Goal: Task Accomplishment & Management: Manage account settings

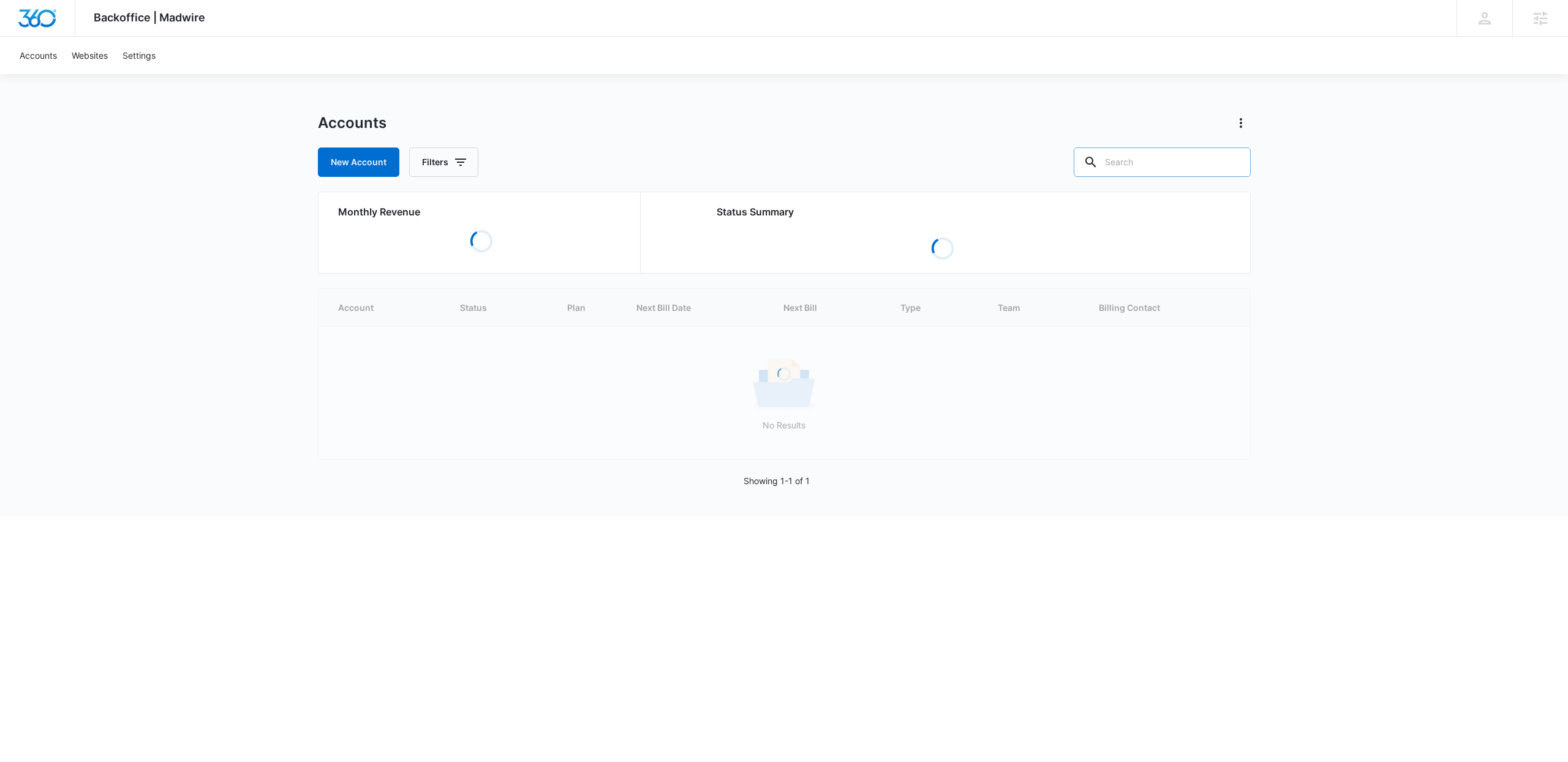
click at [1178, 154] on input "text" at bounding box center [1162, 162] width 177 height 29
type input "futura"
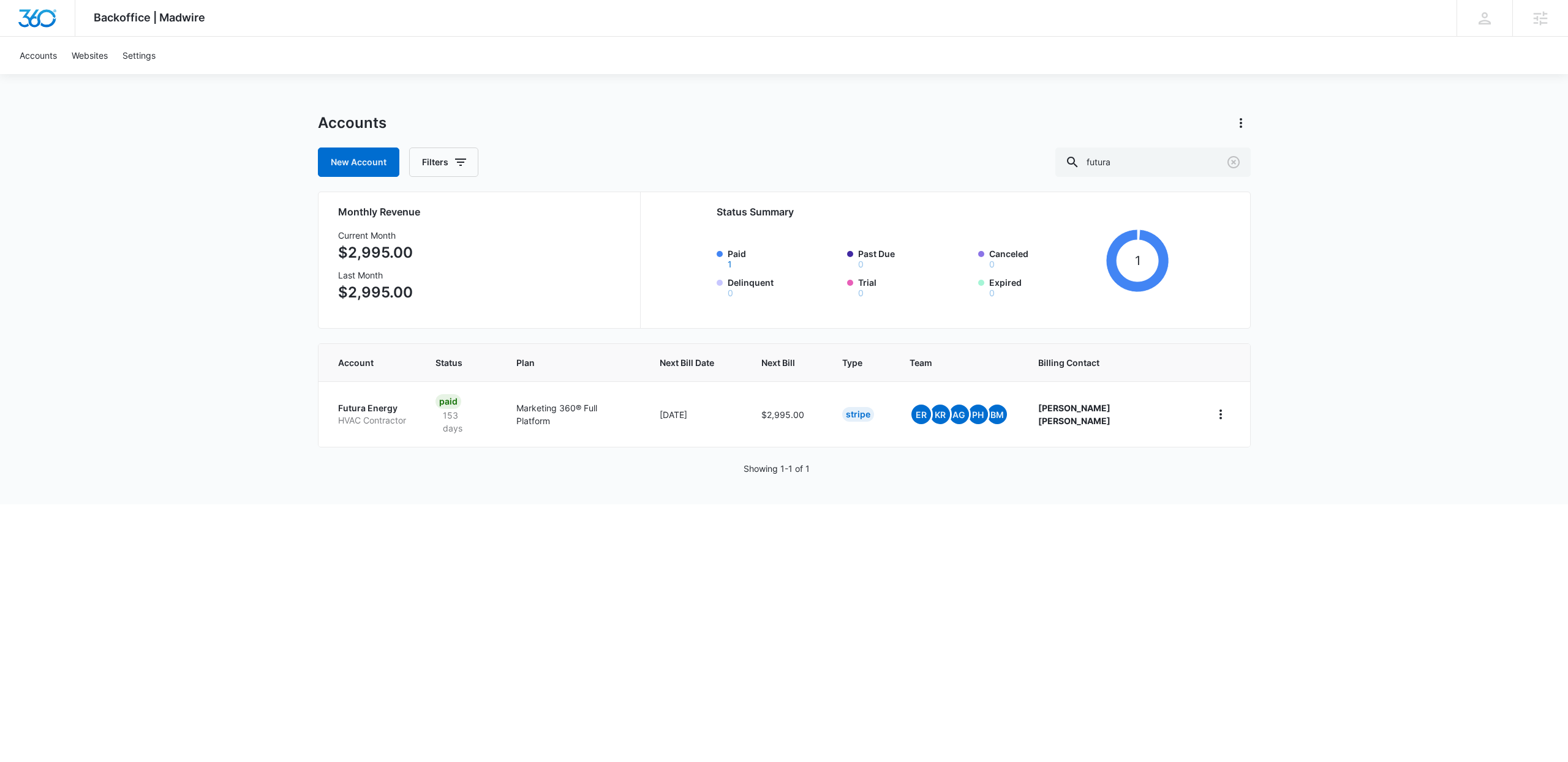
click at [271, 456] on div "Backoffice | Madwire Apps Settings [PERSON_NAME] [PERSON_NAME][EMAIL_ADDRESS][D…" at bounding box center [784, 252] width 1568 height 505
click at [387, 404] on p "Futura Energy" at bounding box center [372, 408] width 68 height 12
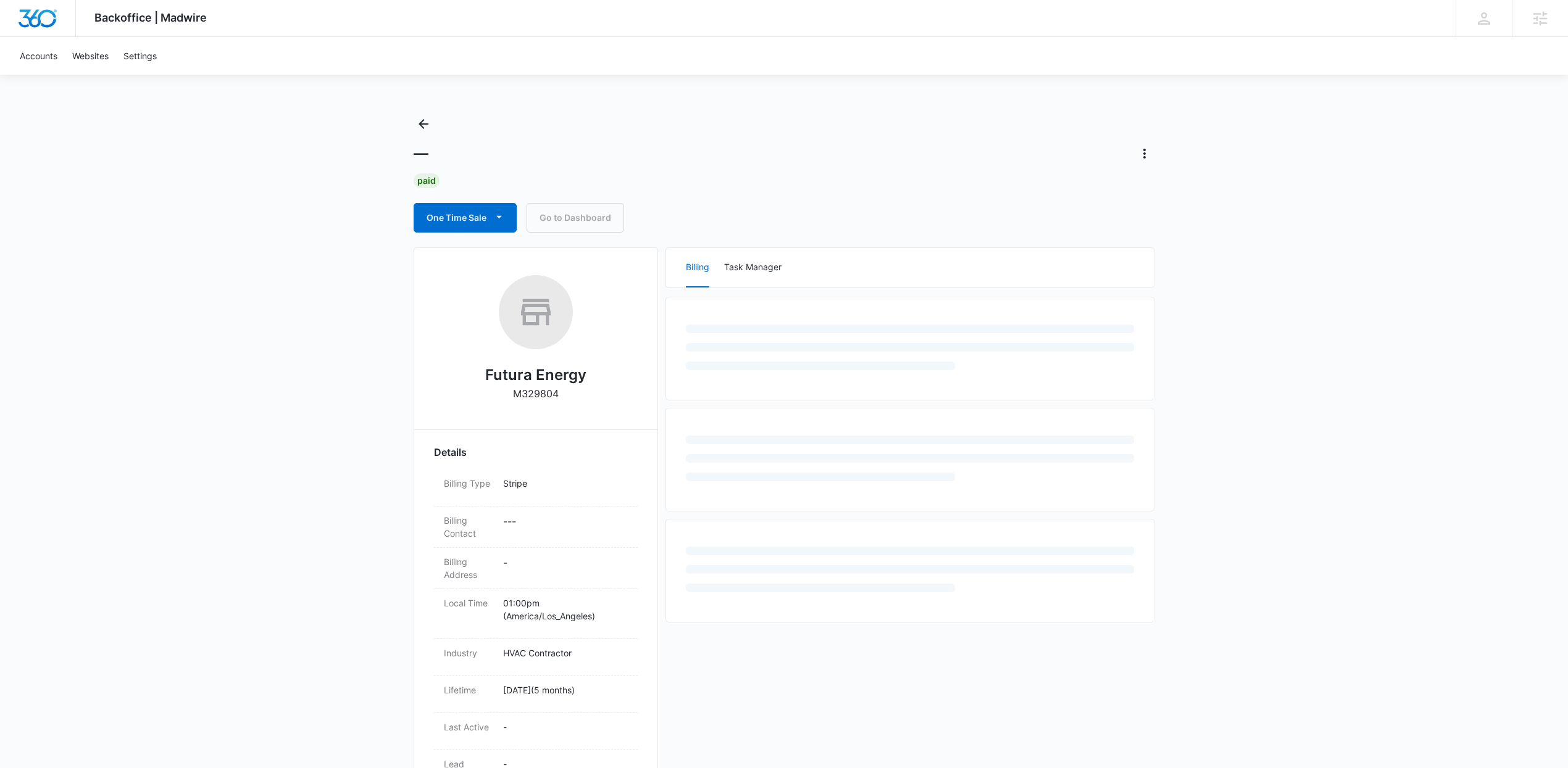
click at [222, 456] on div "Backoffice | Madwire Apps Settings [PERSON_NAME] [PERSON_NAME][EMAIL_ADDRESS][D…" at bounding box center [784, 521] width 1568 height 1042
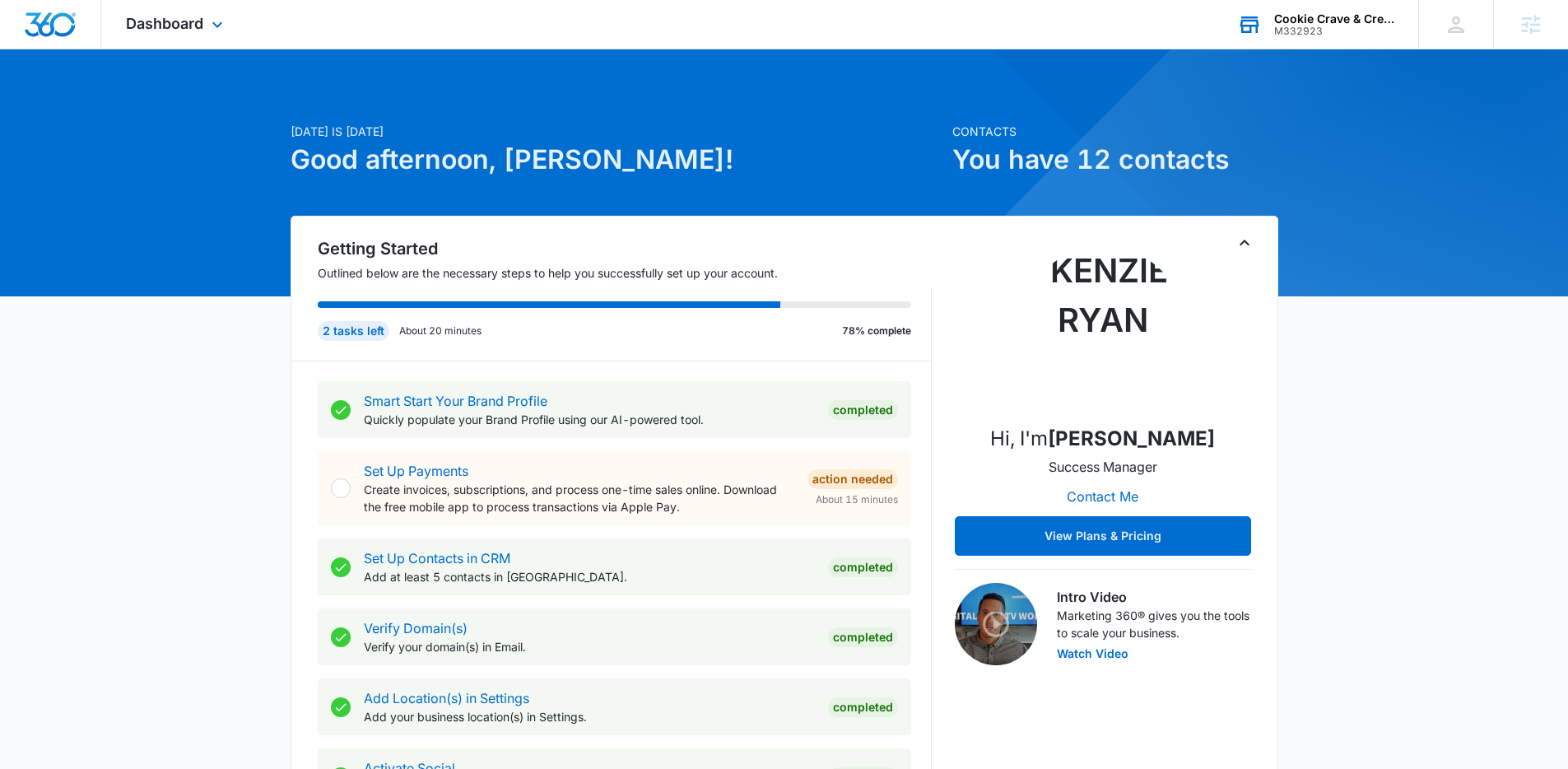
click at [1299, 36] on div "Cookie Crave & Creamery M332923 Your Accounts View All" at bounding box center [1316, 24] width 206 height 49
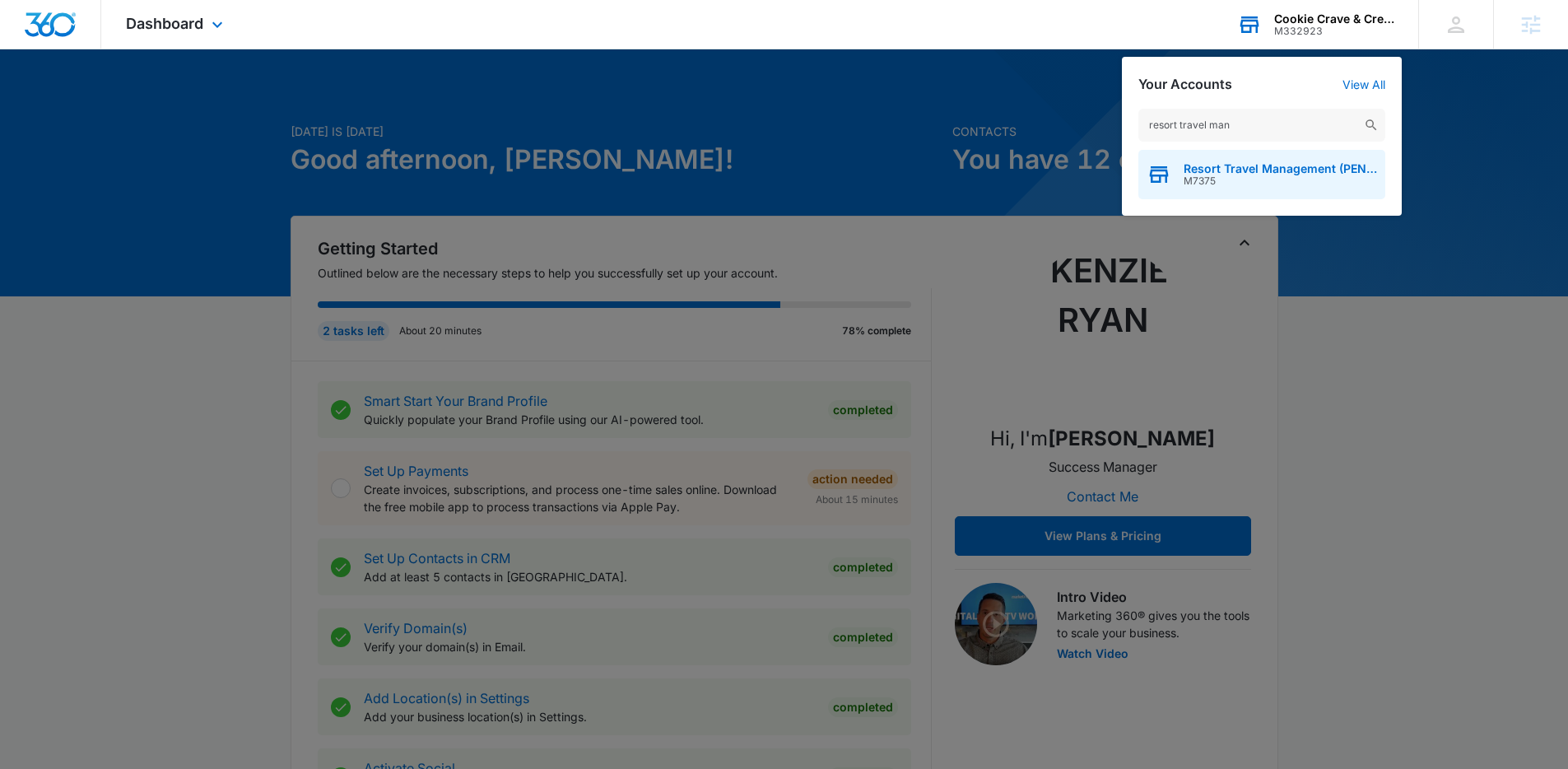
type input "resort travel man"
click at [1235, 185] on span "M7375" at bounding box center [1279, 180] width 193 height 11
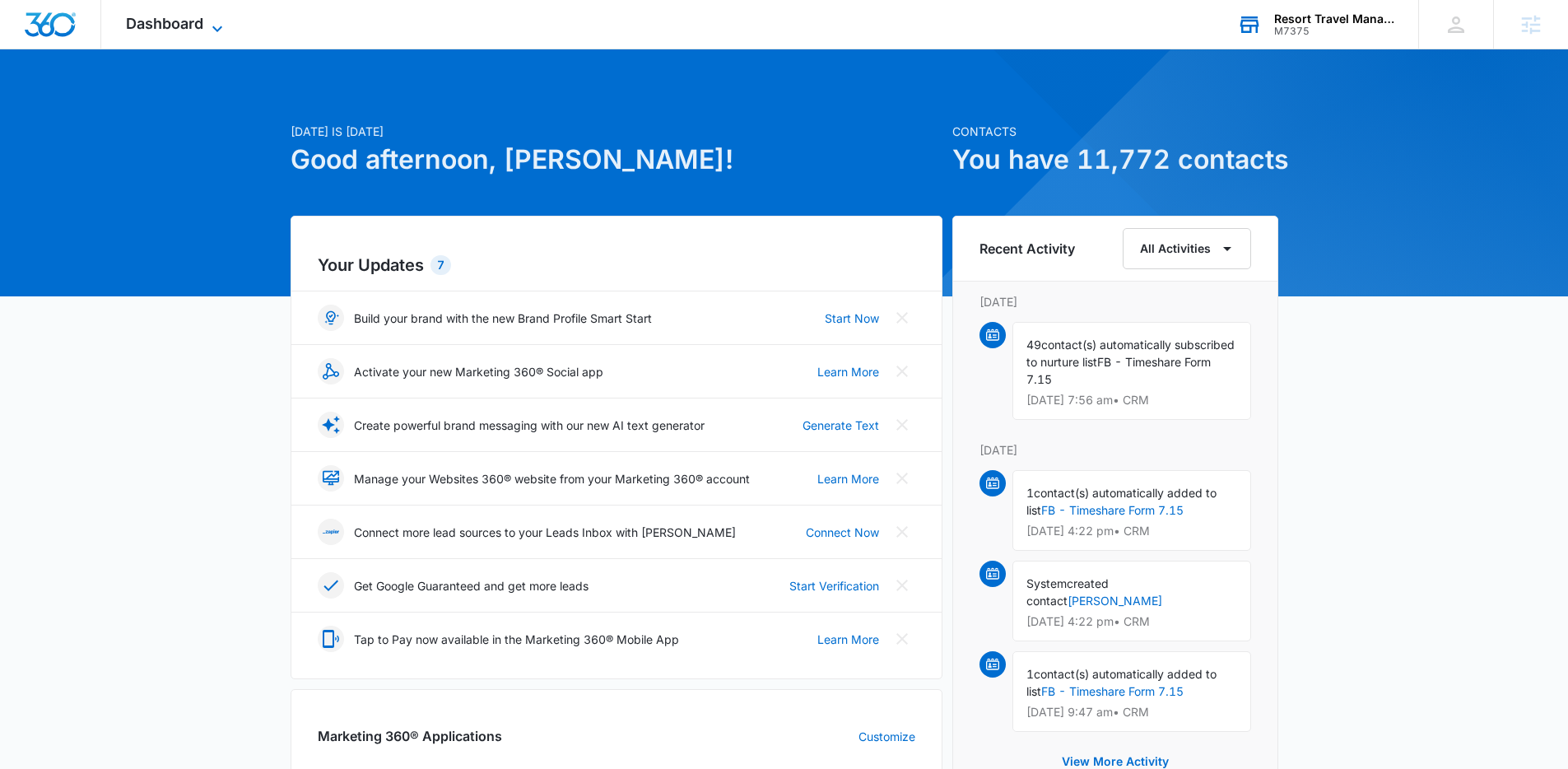
click at [188, 20] on span "Dashboard" at bounding box center [165, 23] width 77 height 17
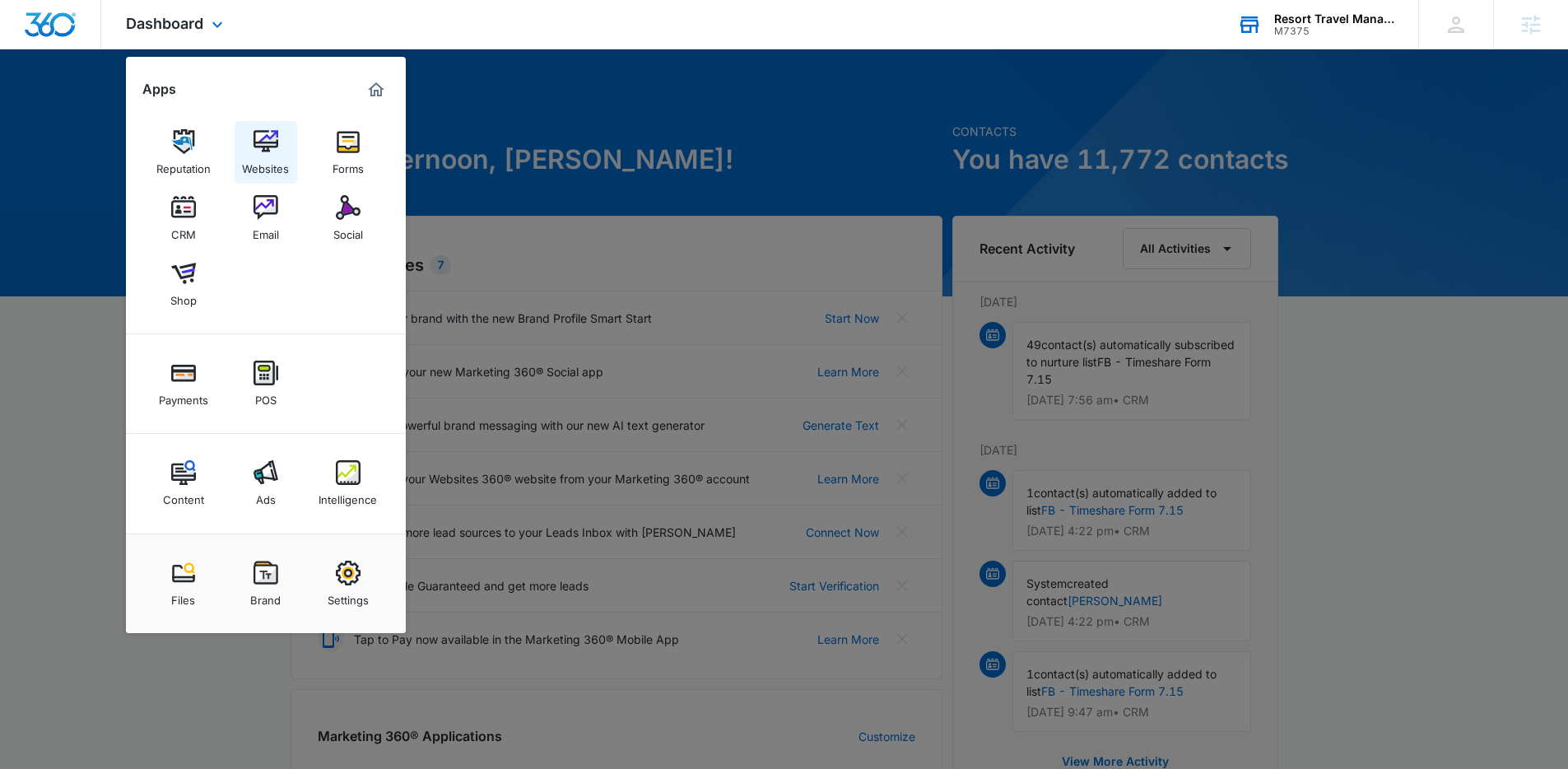
click at [265, 125] on link "Websites" at bounding box center [265, 152] width 63 height 63
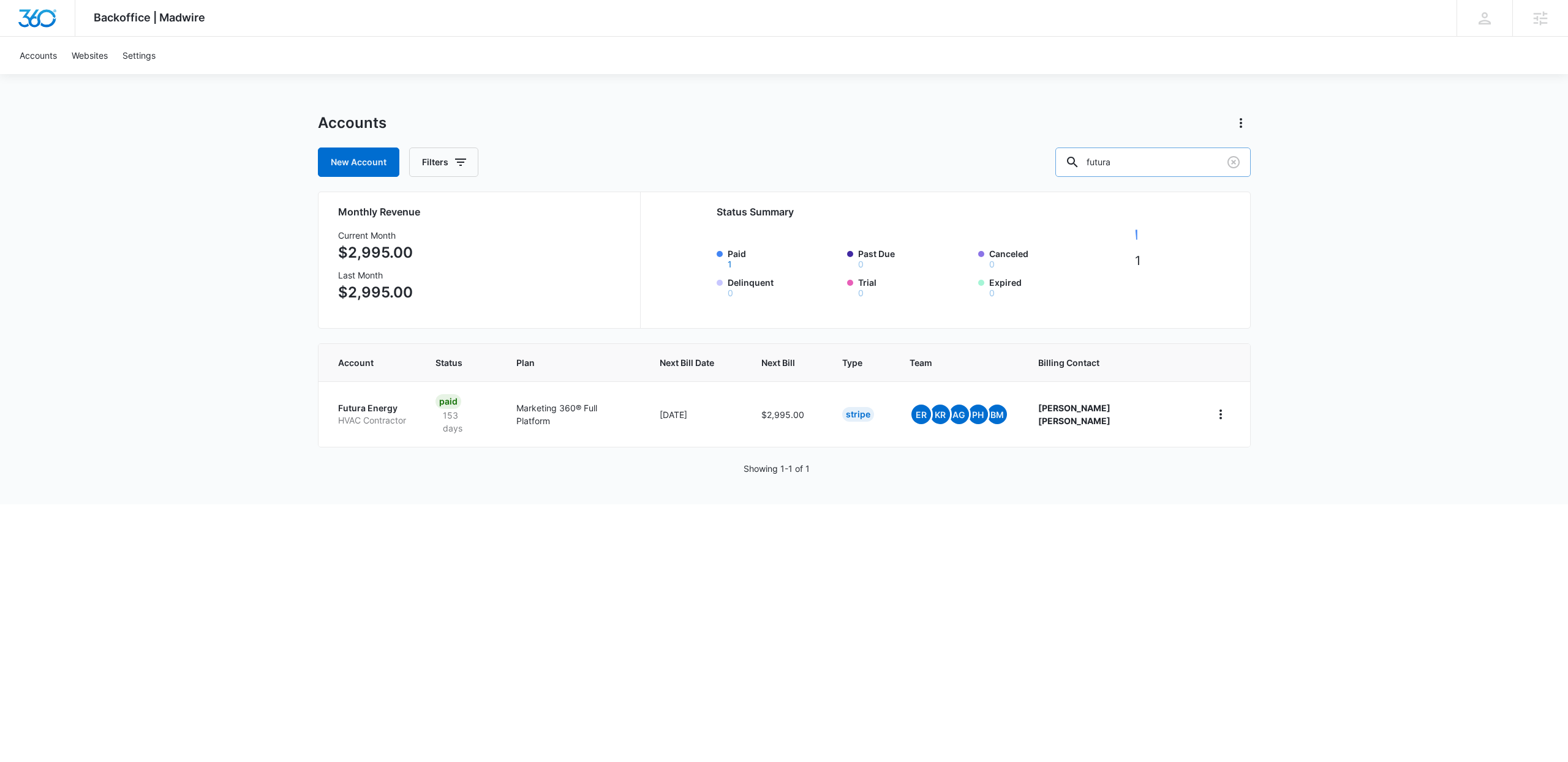
click at [1181, 164] on input "futura" at bounding box center [1153, 162] width 196 height 29
type input "pi3e"
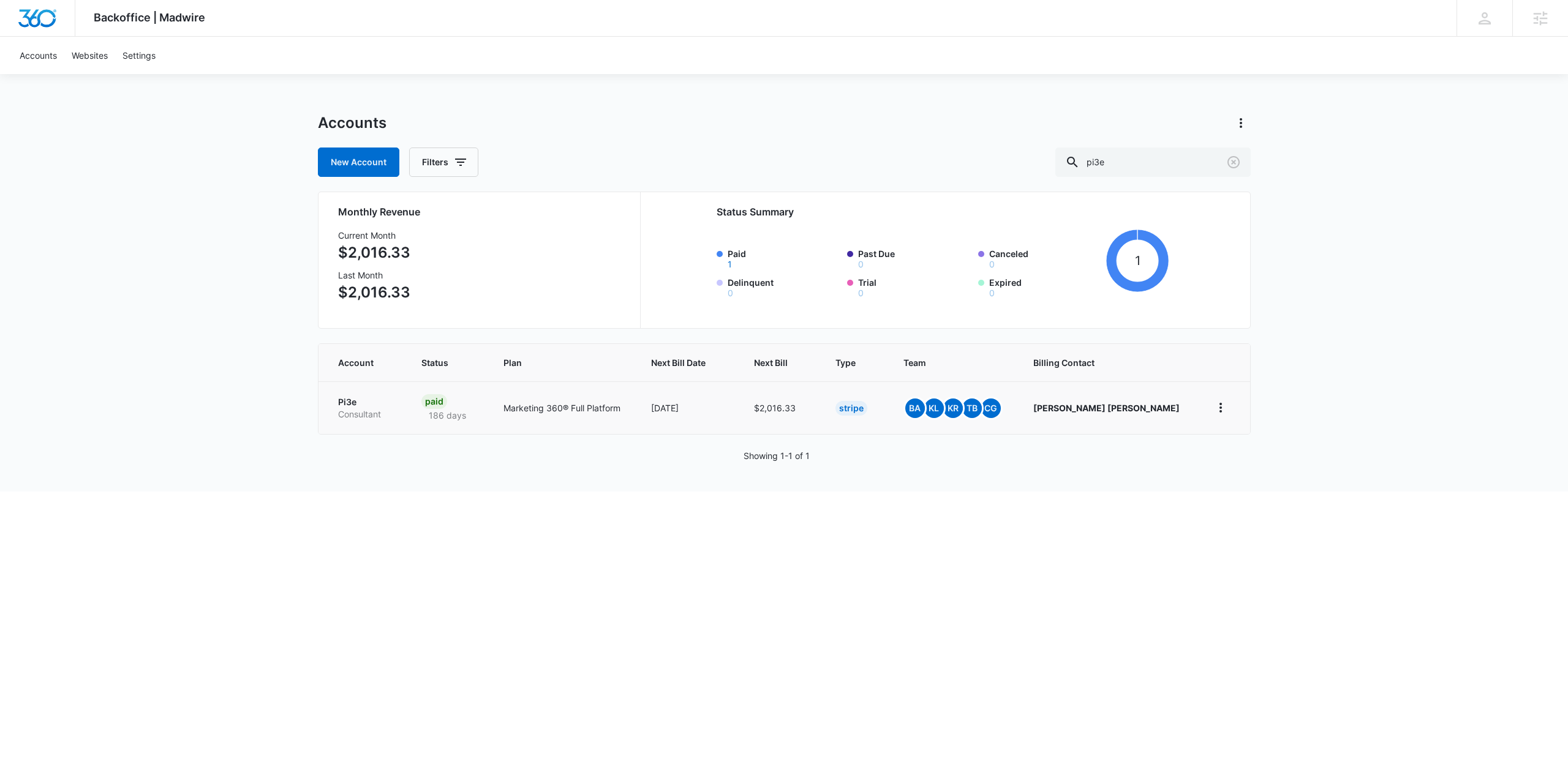
click at [392, 414] on p "Consultant" at bounding box center [365, 414] width 54 height 12
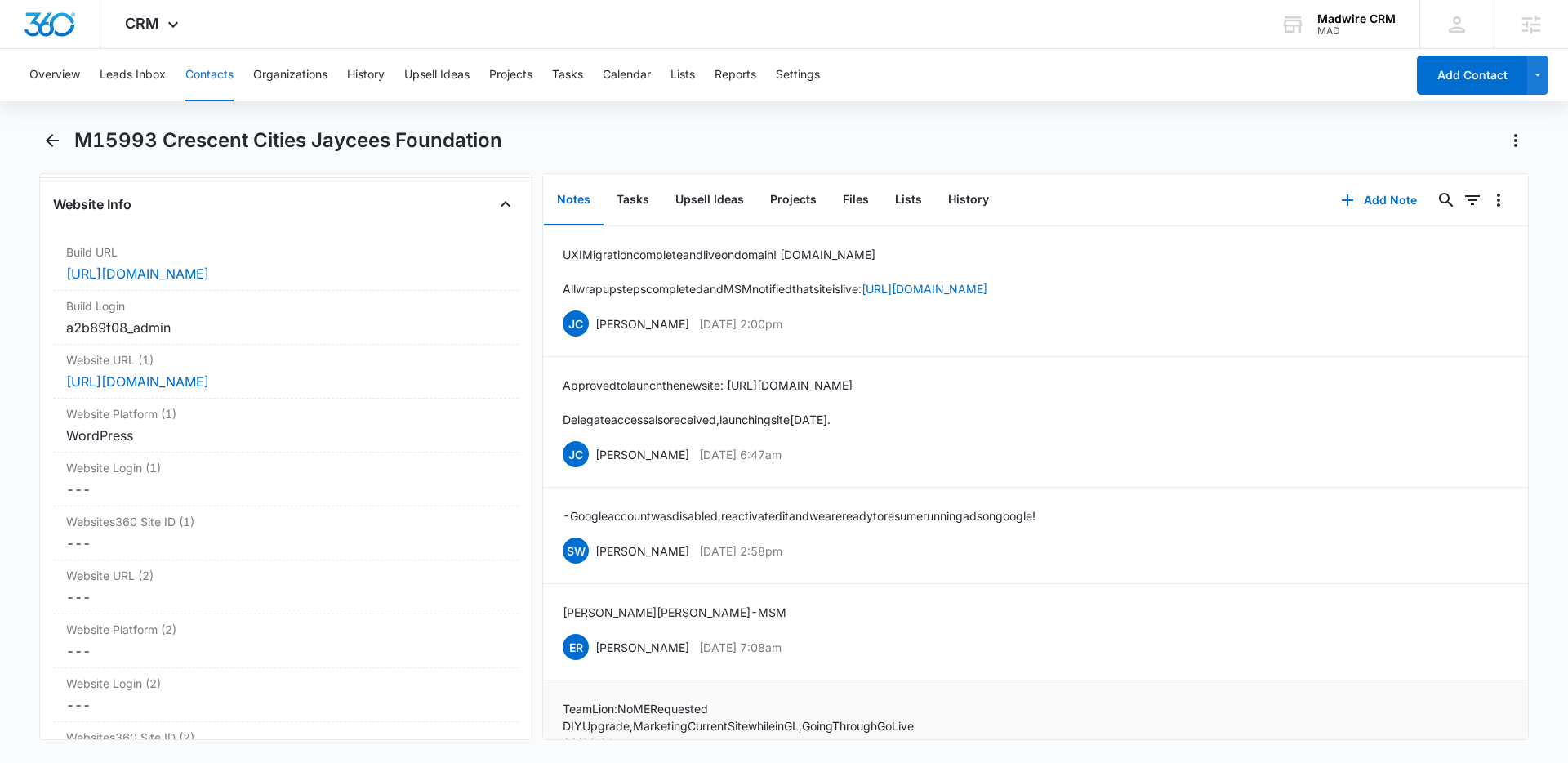
scroll to position [6239, 0]
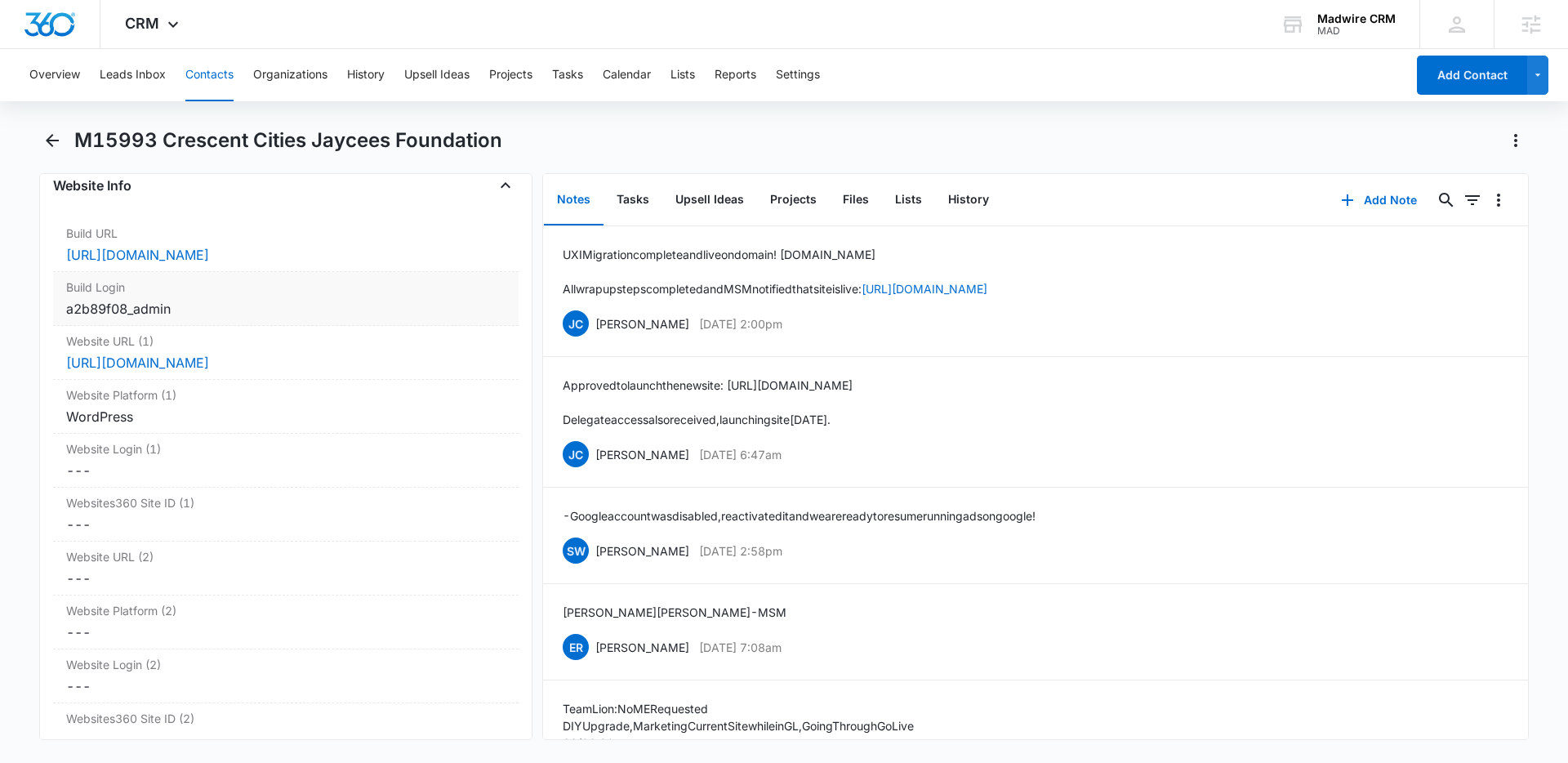
click at [152, 319] on div "a2b89f08_admin" at bounding box center [286, 309] width 440 height 20
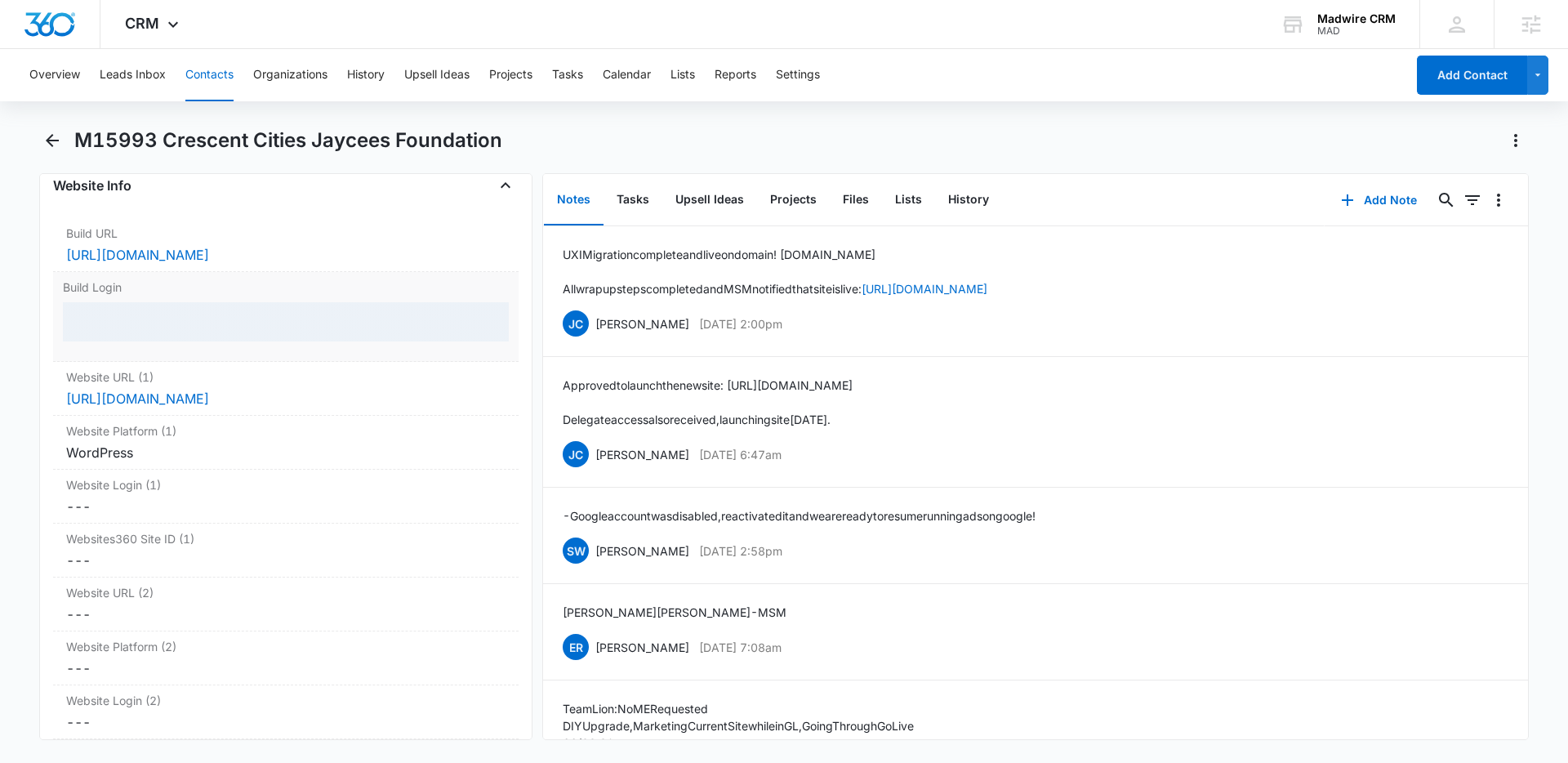
click at [152, 362] on div "Build Login" at bounding box center [285, 316] width 465 height 90
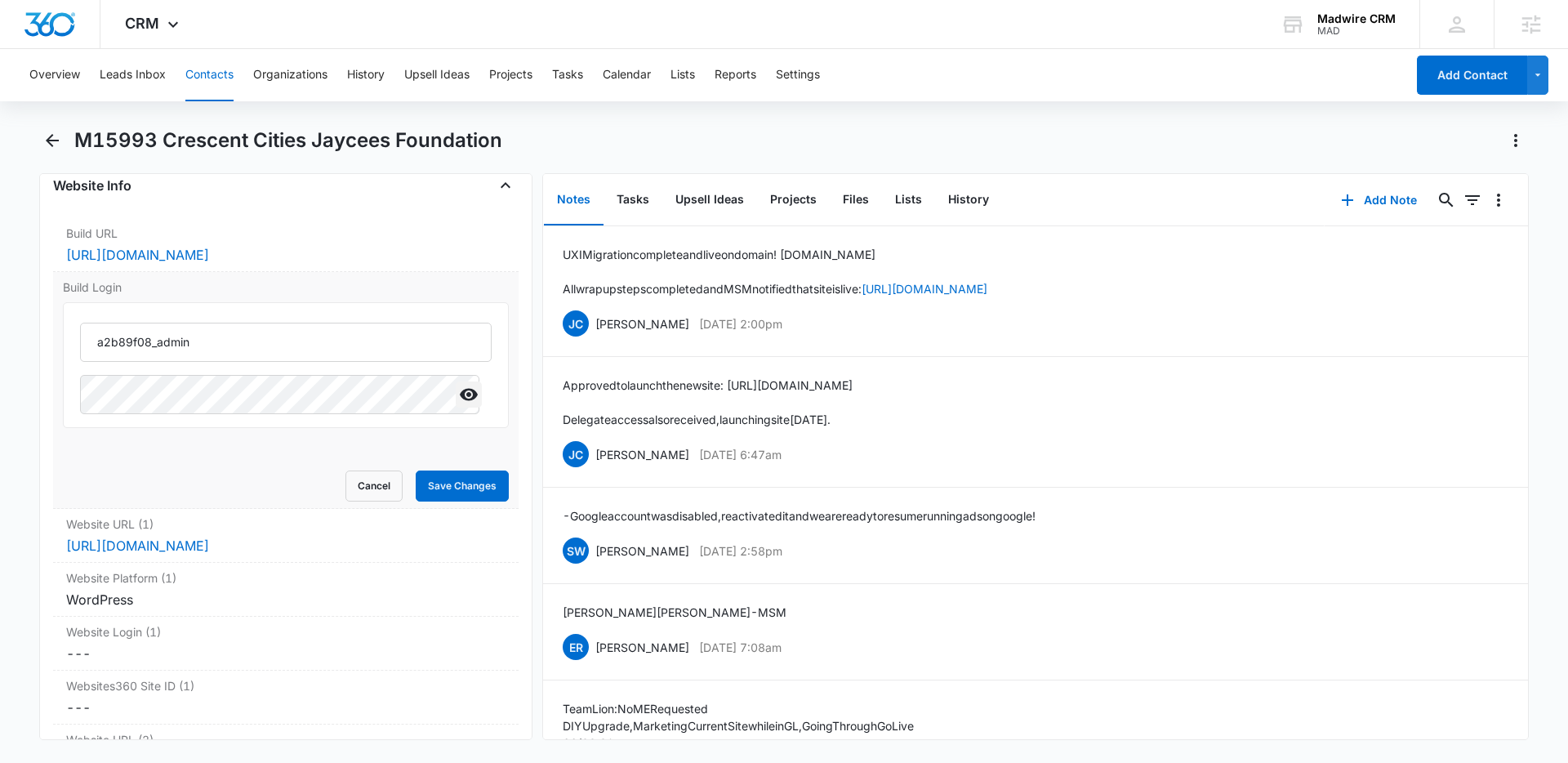
click at [461, 402] on icon "Show" at bounding box center [469, 395] width 18 height 12
click at [267, 362] on input "a2b89f08_admin" at bounding box center [285, 343] width 412 height 39
click at [193, 362] on input "a2b89f08_admin" at bounding box center [285, 343] width 412 height 39
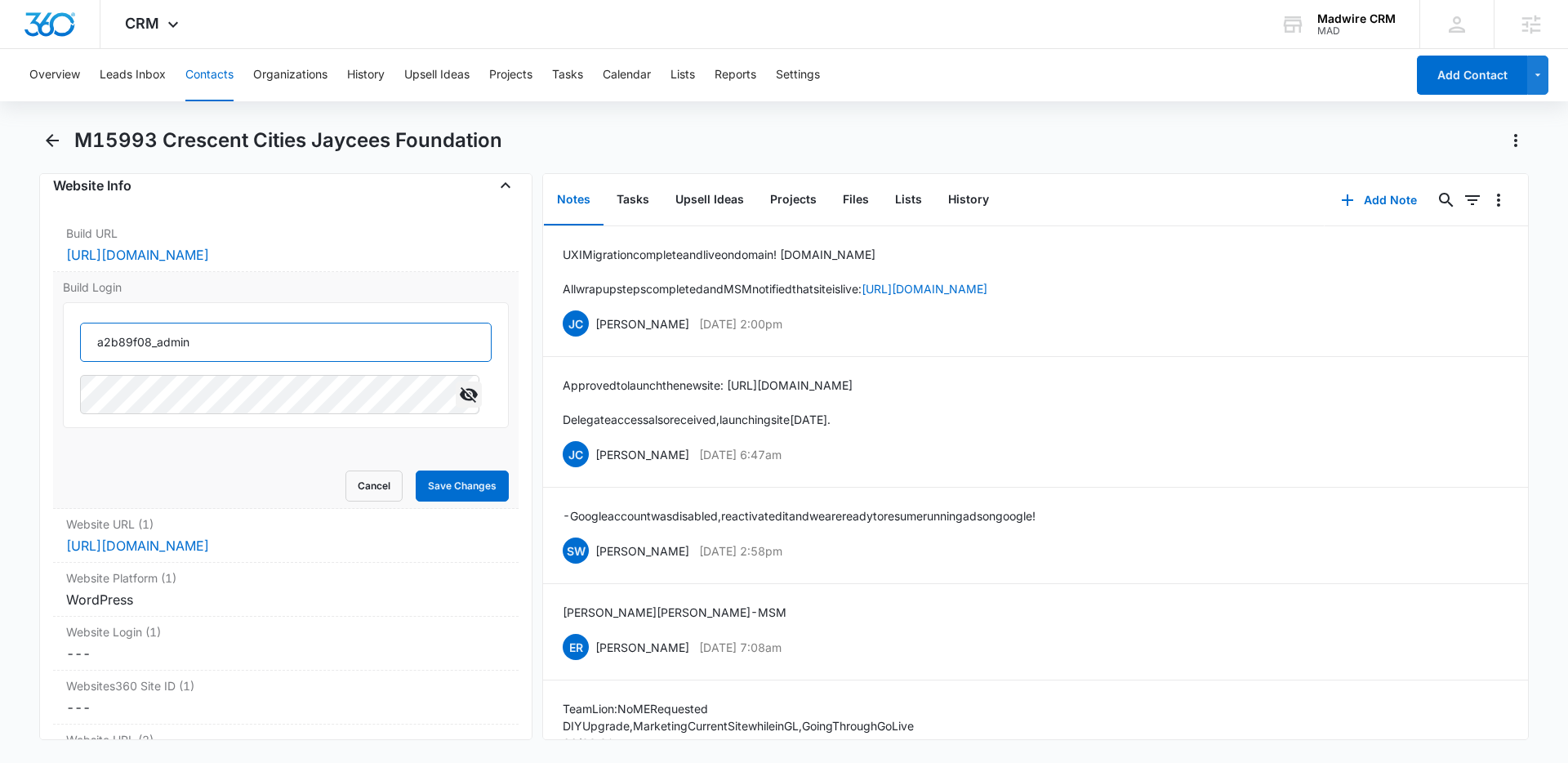
click at [187, 362] on input "a2b89f08_admin" at bounding box center [285, 343] width 412 height 39
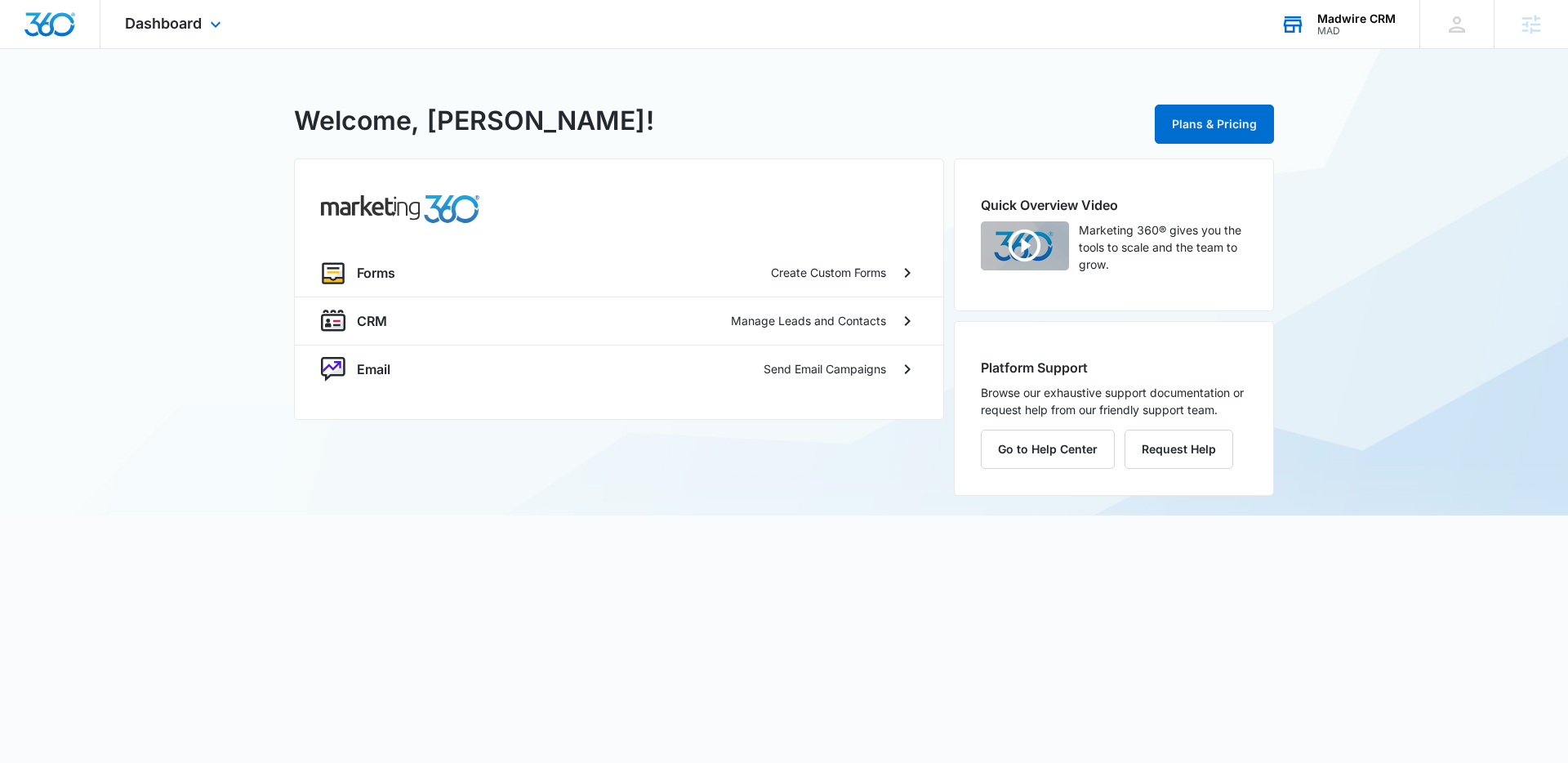
click at [1356, 38] on div "Madwire CRM MAD Your Accounts View All" at bounding box center [1338, 24] width 164 height 49
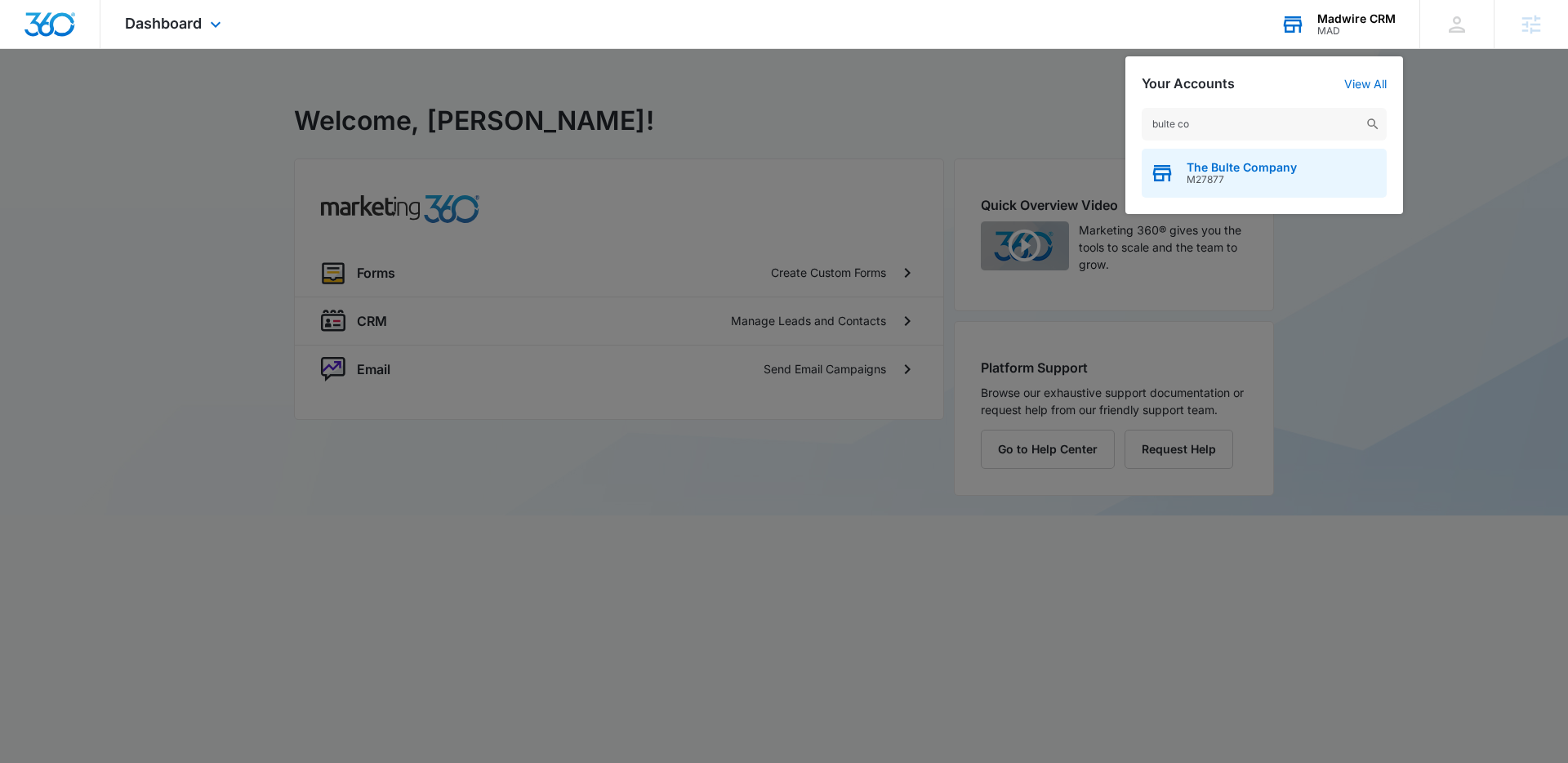
type input "bulte co"
click at [1232, 192] on div "The Bulte Company M27877" at bounding box center [1265, 173] width 245 height 49
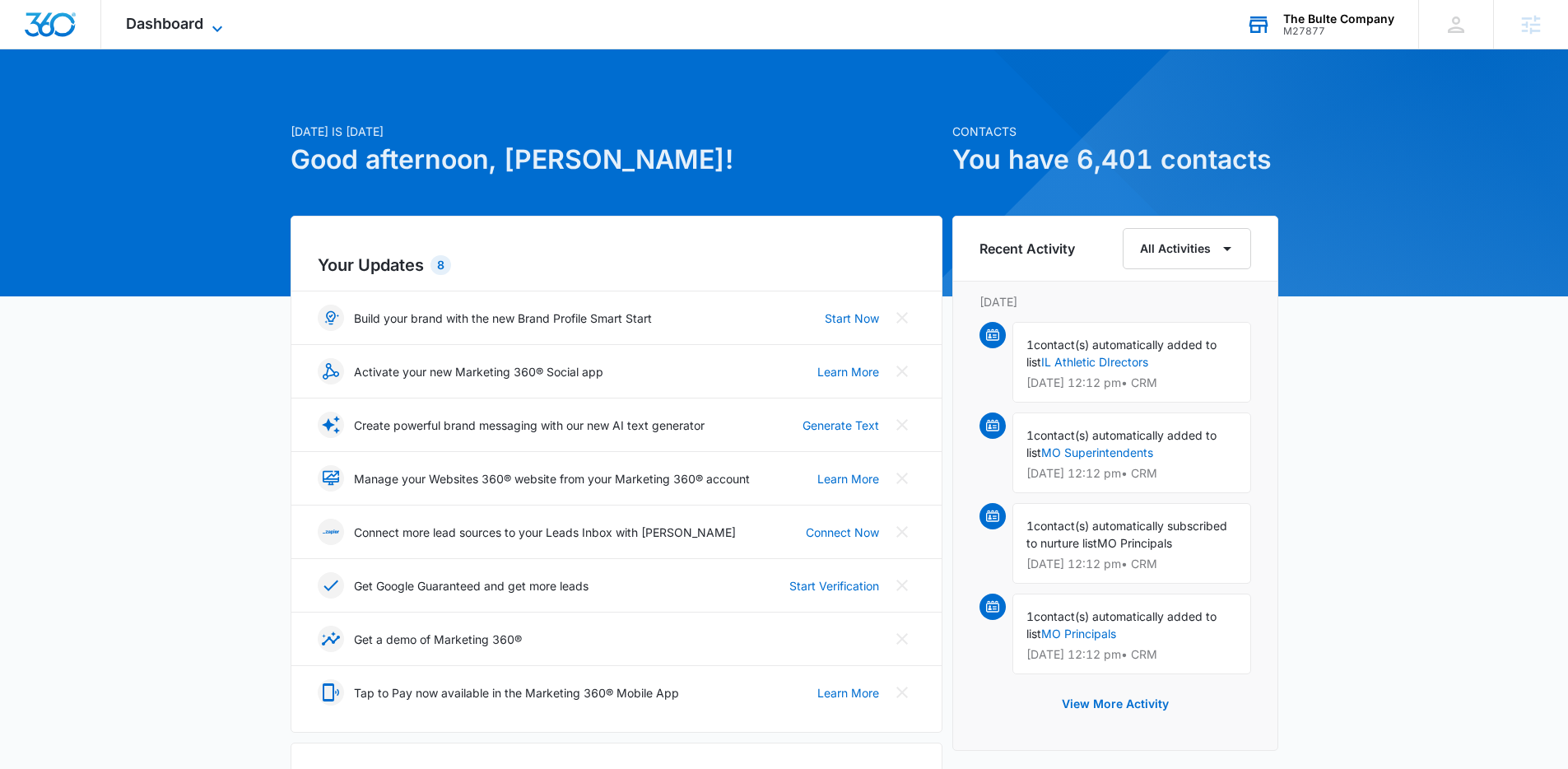
click at [212, 33] on icon at bounding box center [217, 28] width 20 height 20
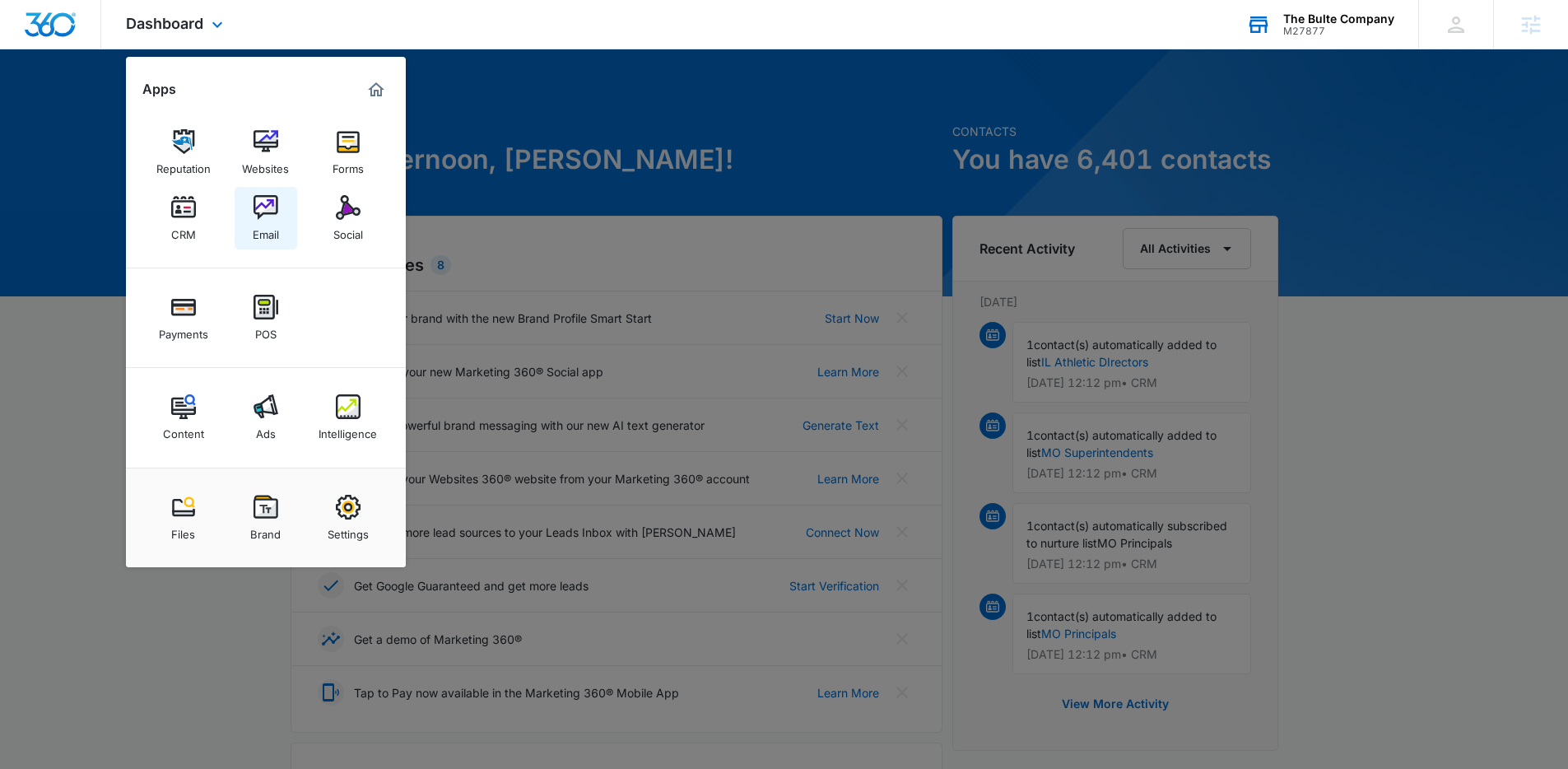
click at [272, 215] on img at bounding box center [265, 207] width 25 height 25
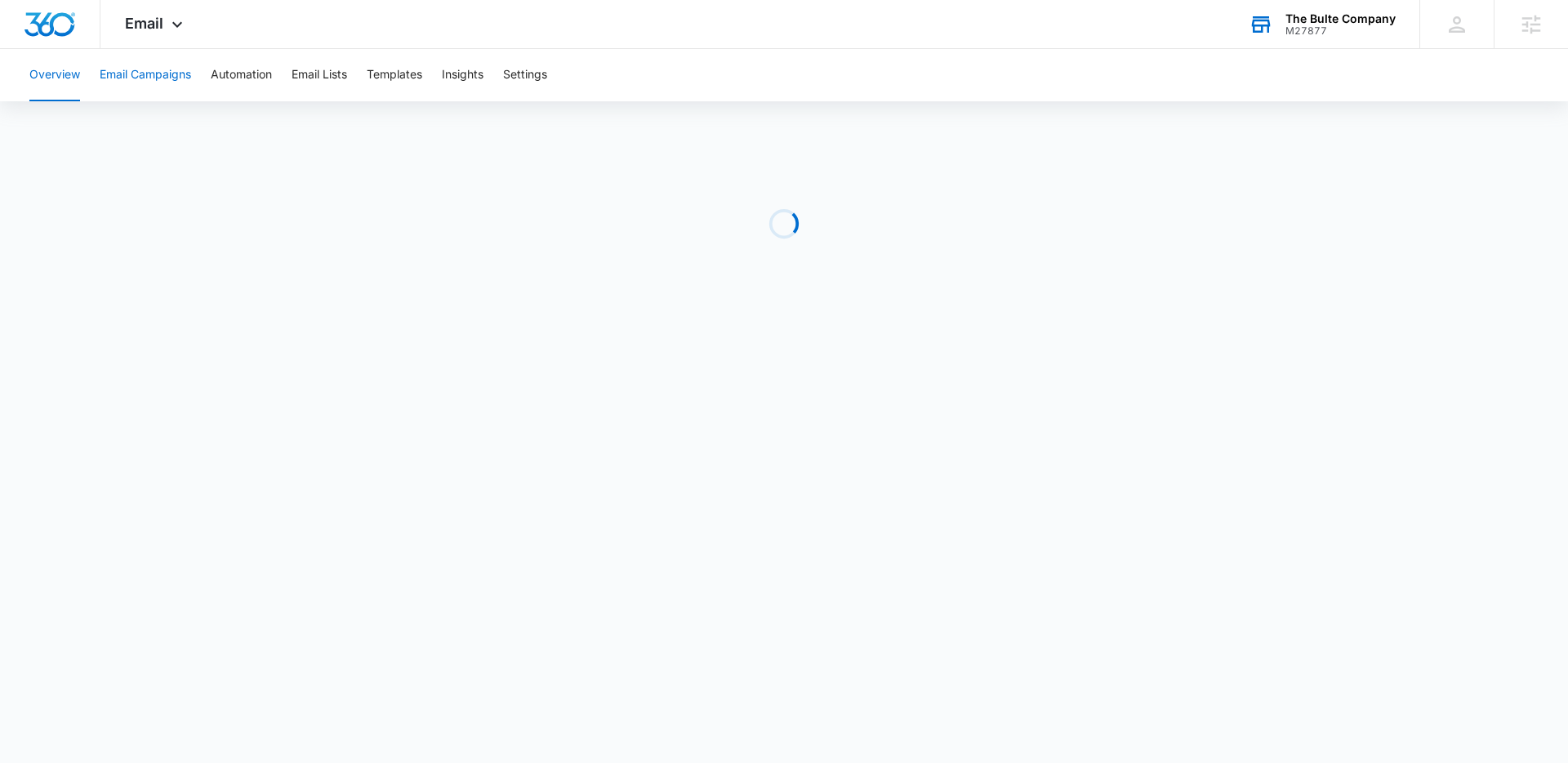
click at [118, 84] on button "Email Campaigns" at bounding box center [145, 75] width 91 height 52
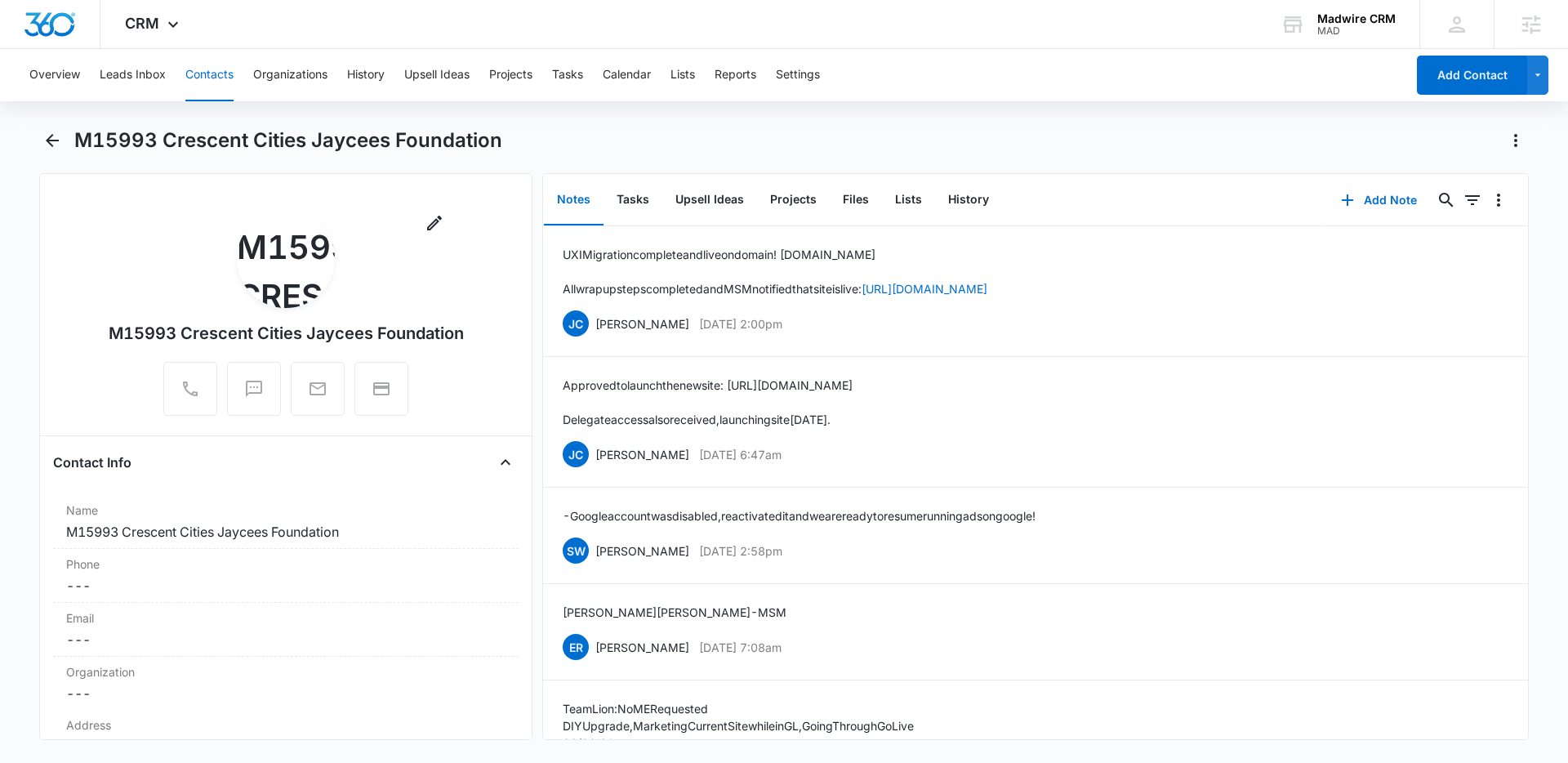
scroll to position [6239, 0]
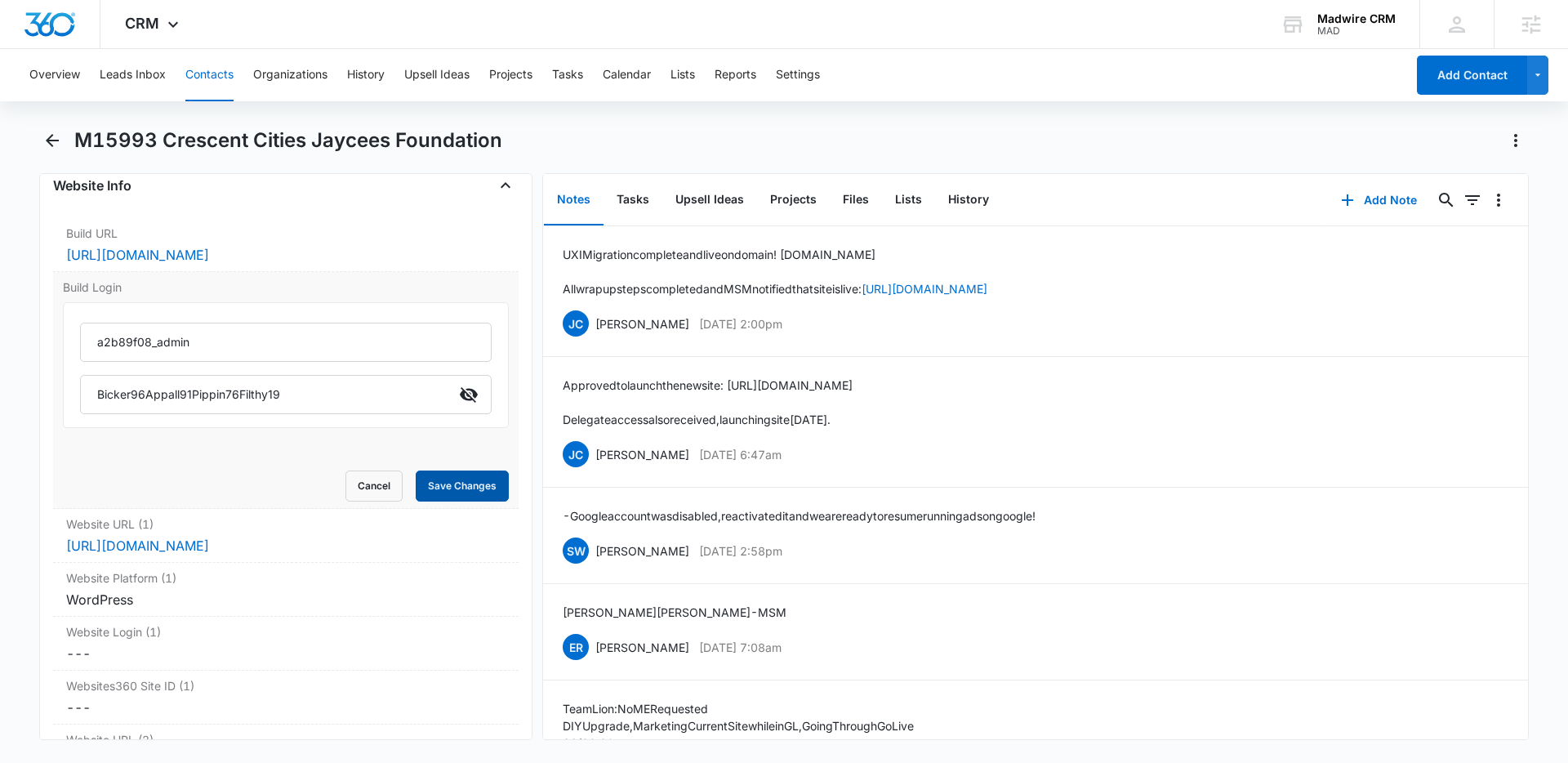
click at [419, 502] on button "Save Changes" at bounding box center [462, 486] width 93 height 31
